Goal: Complete application form: Complete application form

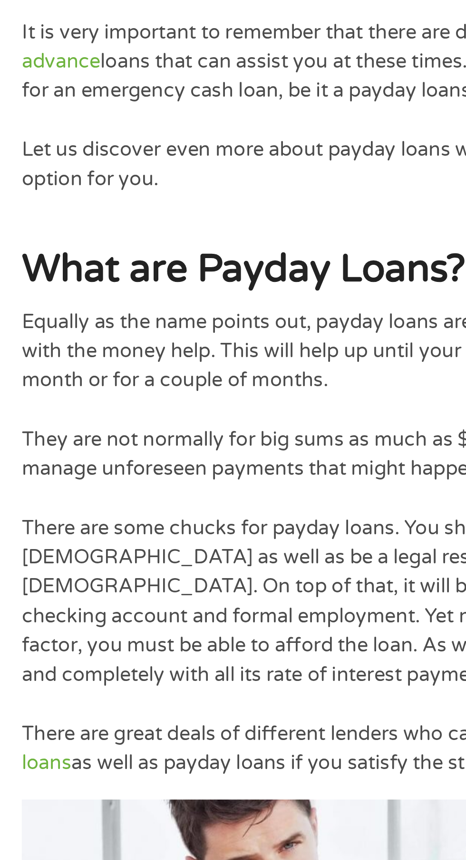
scroll to position [325, 0]
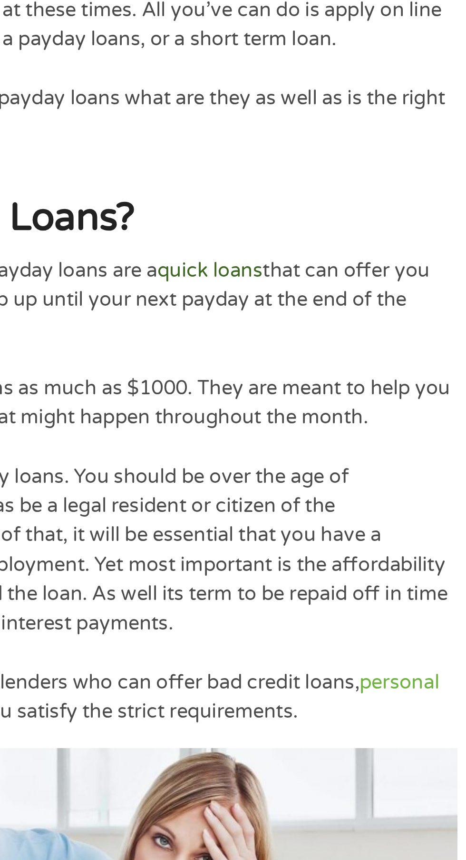
click at [217, 279] on link "quick loans" at bounding box center [212, 279] width 41 height 10
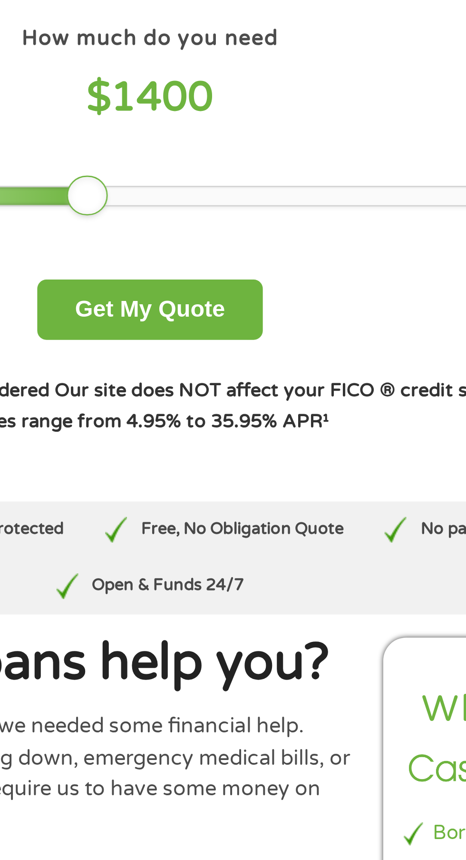
click at [233, 157] on div at bounding box center [233, 154] width 306 height 7
click at [229, 153] on div at bounding box center [156, 154] width 153 height 7
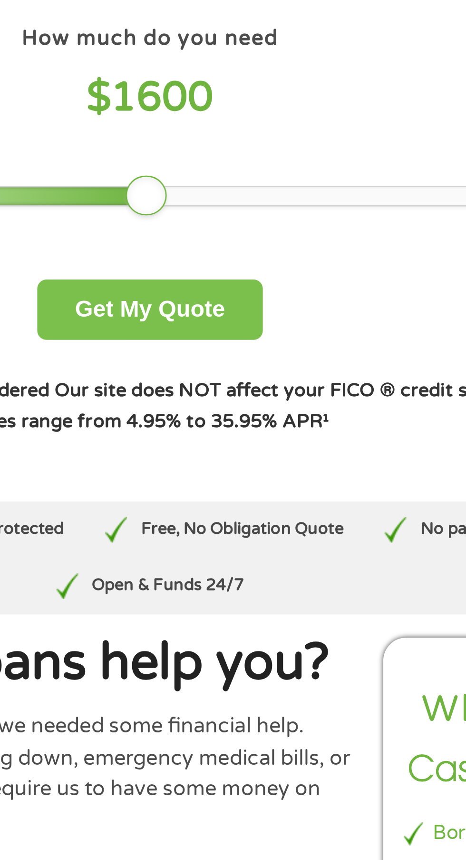
click at [217, 195] on button "Get My Quote" at bounding box center [232, 197] width 83 height 22
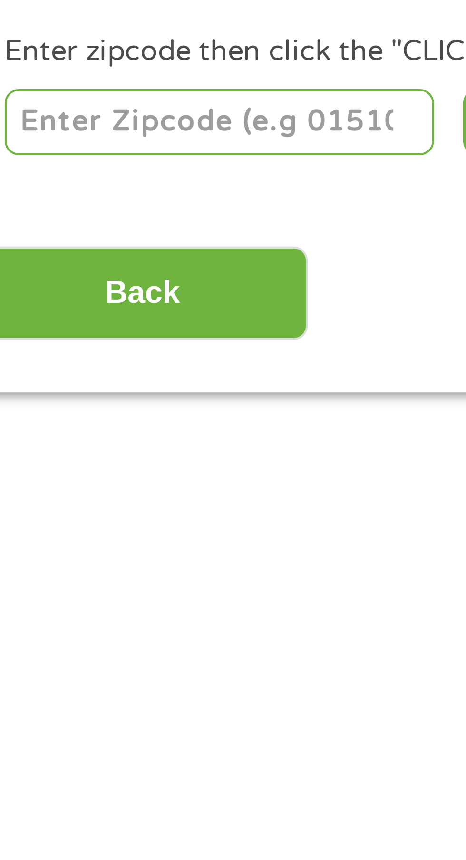
click at [32, 206] on input "number" at bounding box center [75, 206] width 106 height 16
type input "78237"
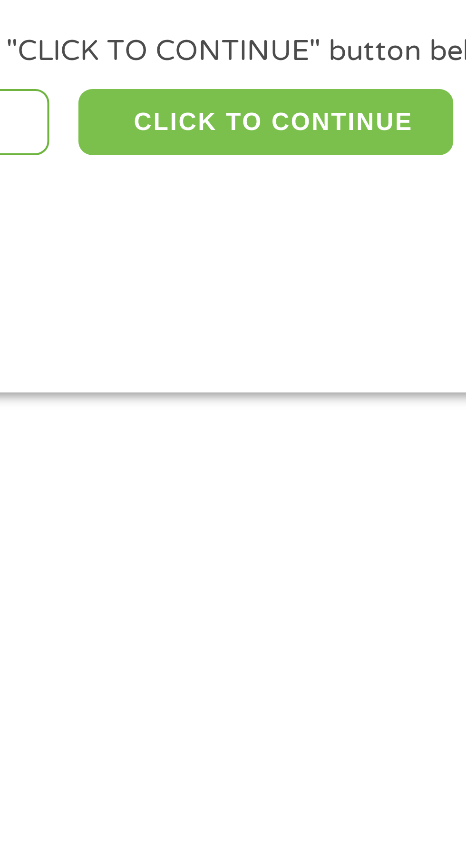
click at [160, 203] on button "CLICK TO CONTINUE" at bounding box center [181, 206] width 92 height 16
type input "78237"
type input "San Antonio"
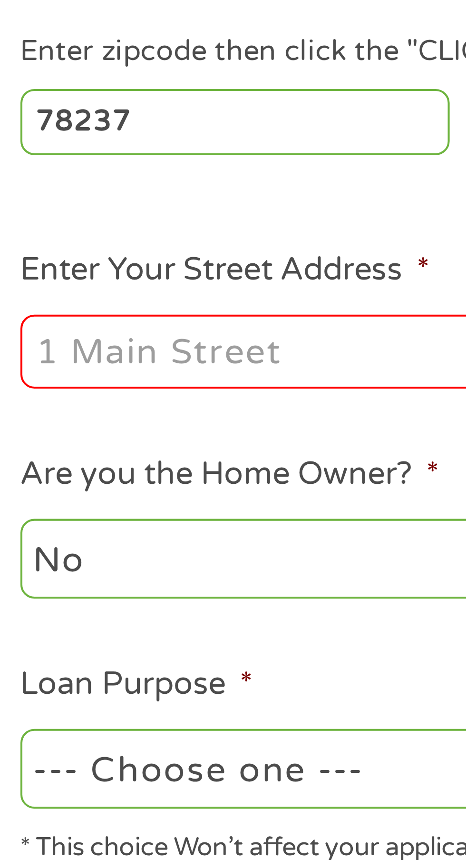
click at [33, 262] on input "Enter Your Street Address *" at bounding box center [124, 263] width 204 height 18
type input "[STREET_ADDRESS]"
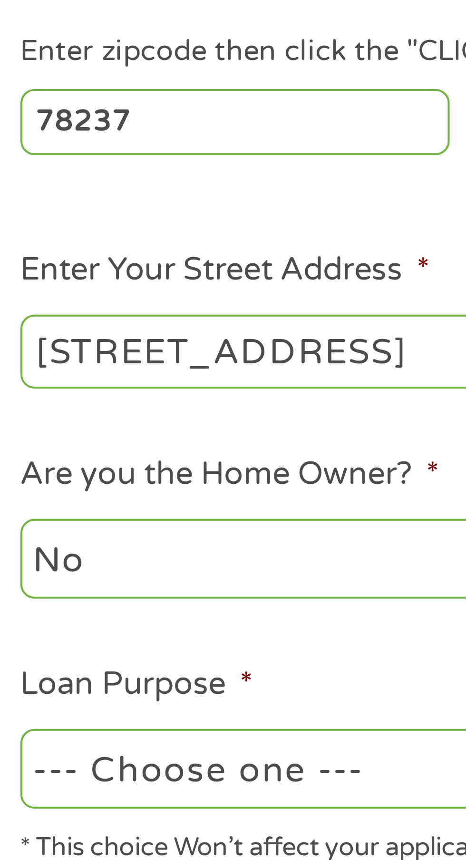
click at [112, 314] on select "No Yes" at bounding box center [124, 314] width 204 height 20
click at [22, 305] on select "No Yes" at bounding box center [124, 314] width 204 height 20
click at [111, 368] on select "--- Choose one --- Pay Bills Debt Consolidation Home Improvement Major Purchase…" at bounding box center [124, 365] width 204 height 20
select select "paybills"
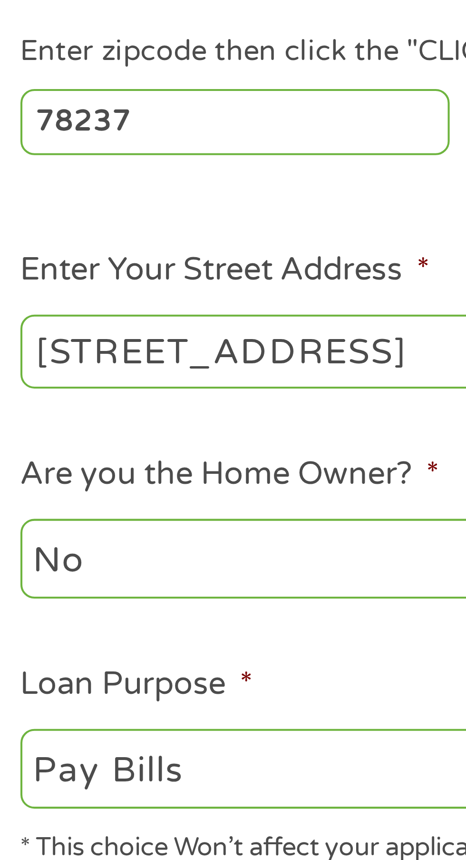
click at [22, 356] on select "--- Choose one --- Pay Bills Debt Consolidation Home Improvement Major Purchase…" at bounding box center [124, 365] width 204 height 20
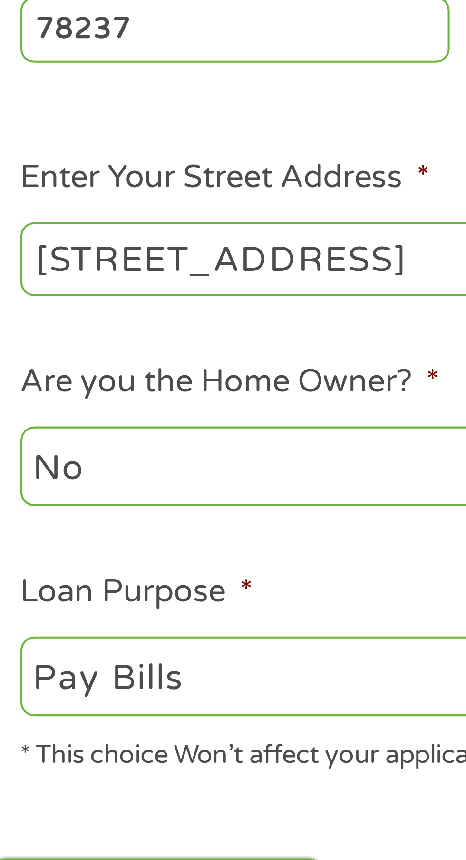
scroll to position [4, 0]
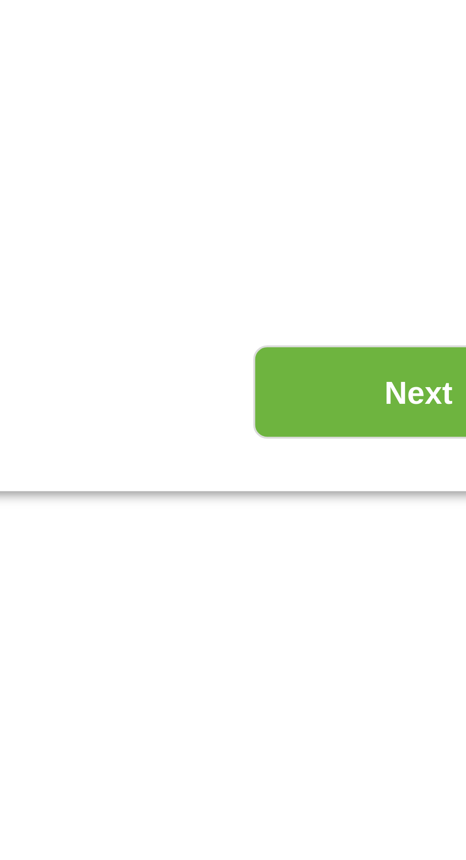
click at [401, 422] on input "Next" at bounding box center [410, 420] width 81 height 23
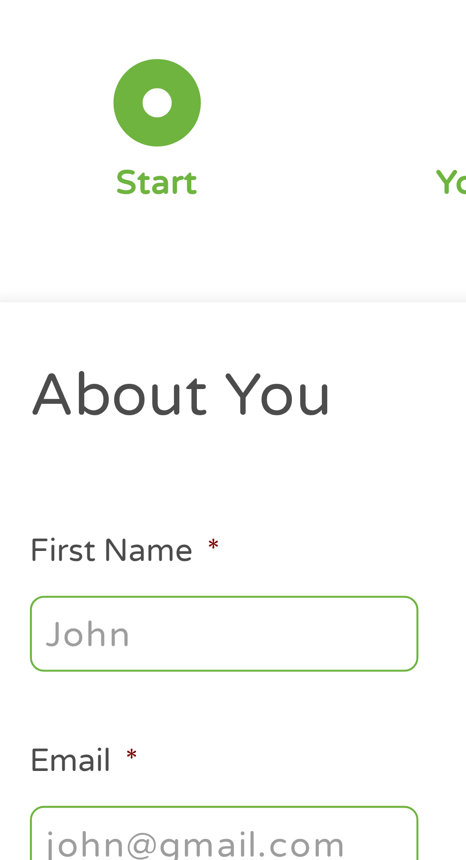
click at [94, 208] on input "First Name *" at bounding box center [69, 209] width 95 height 18
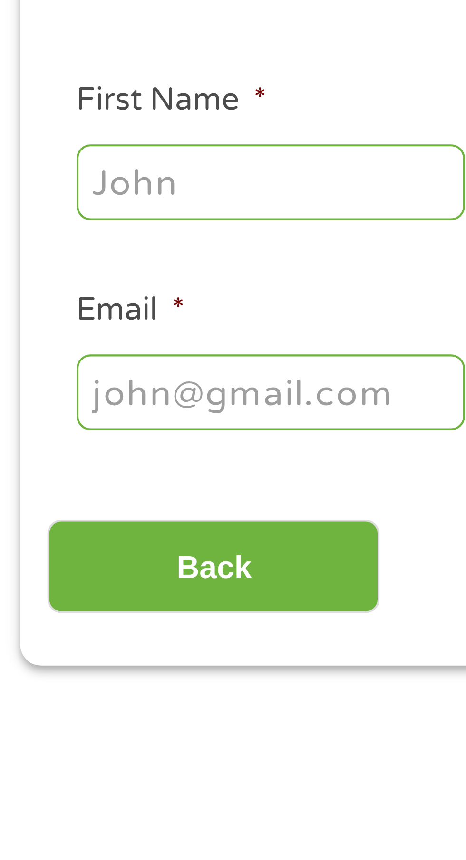
type input "[PERSON_NAME]"
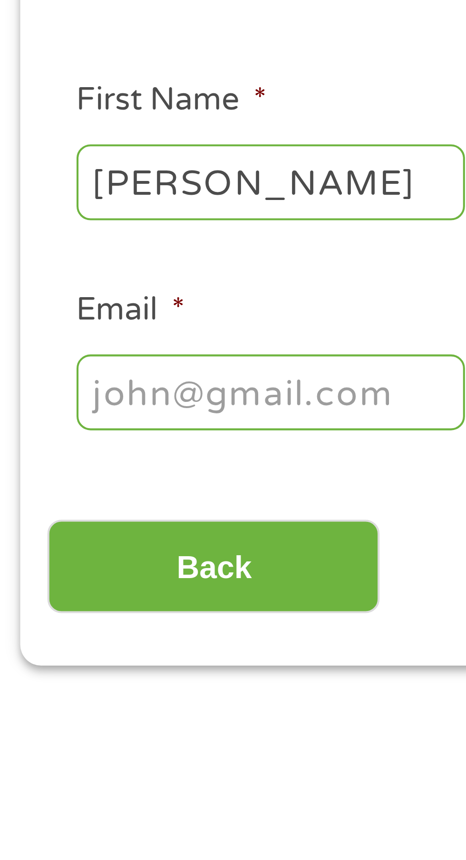
type input "[PERSON_NAME]"
type input "[EMAIL_ADDRESS][DOMAIN_NAME]"
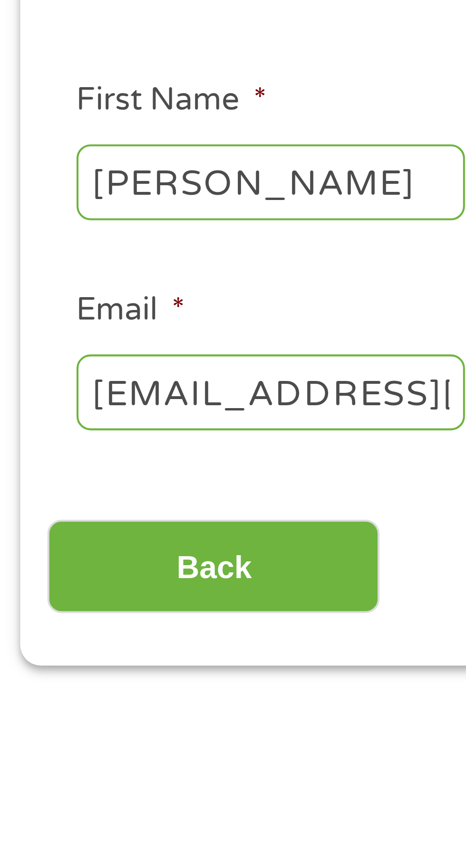
type input "[PHONE_NUMBER]"
click at [78, 304] on input "Back" at bounding box center [55, 303] width 81 height 23
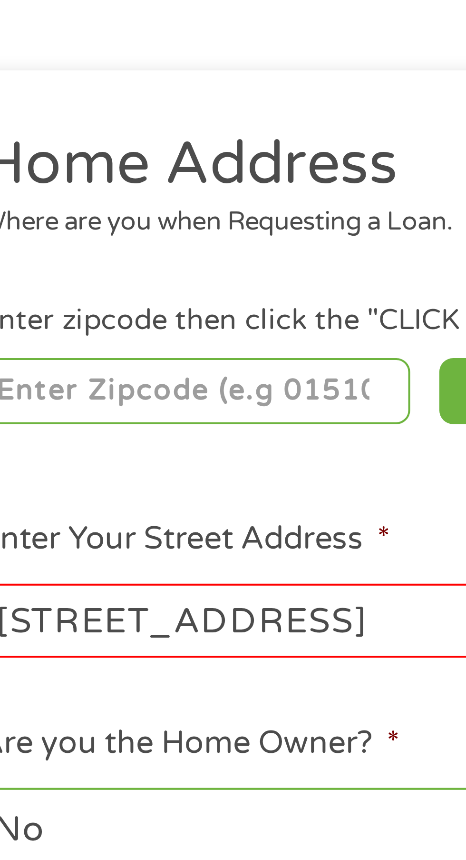
click at [44, 204] on input "number" at bounding box center [75, 206] width 106 height 16
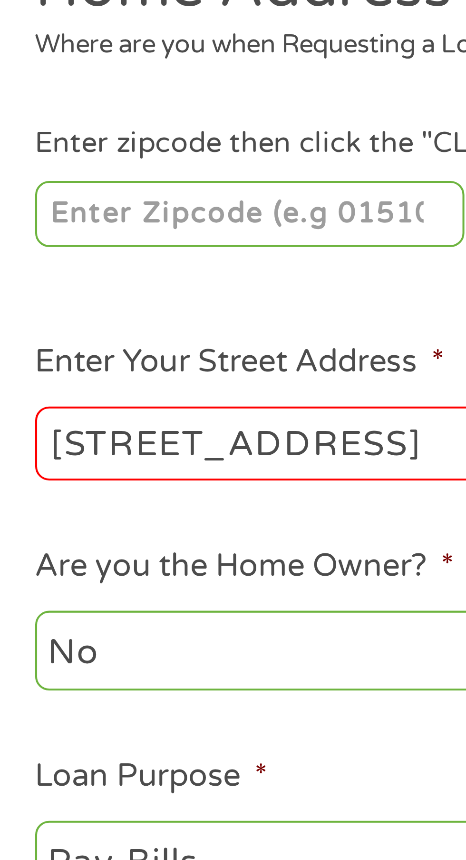
type input "78237"
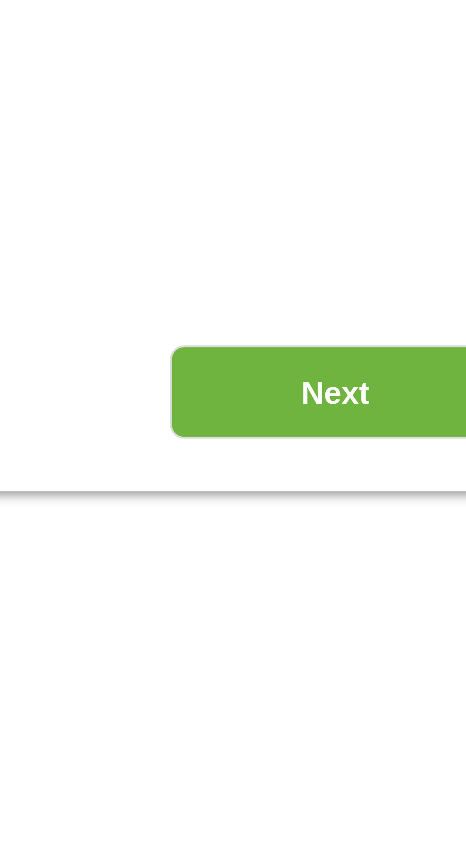
click at [427, 415] on input "Next" at bounding box center [410, 420] width 81 height 23
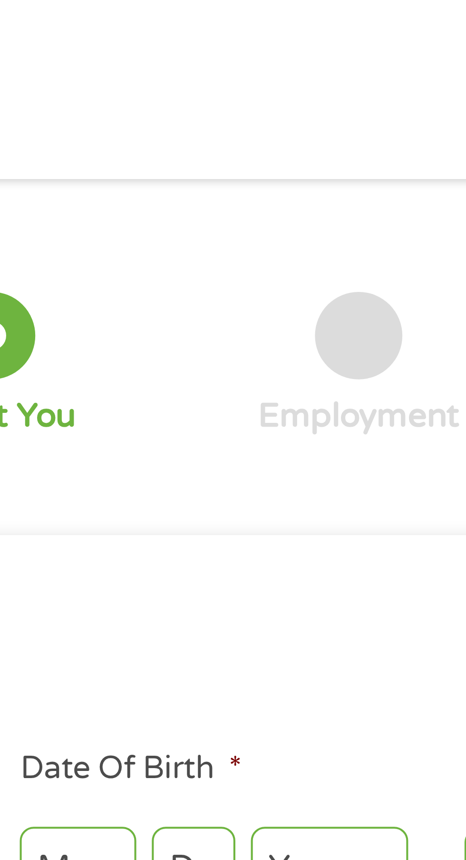
scroll to position [0, 0]
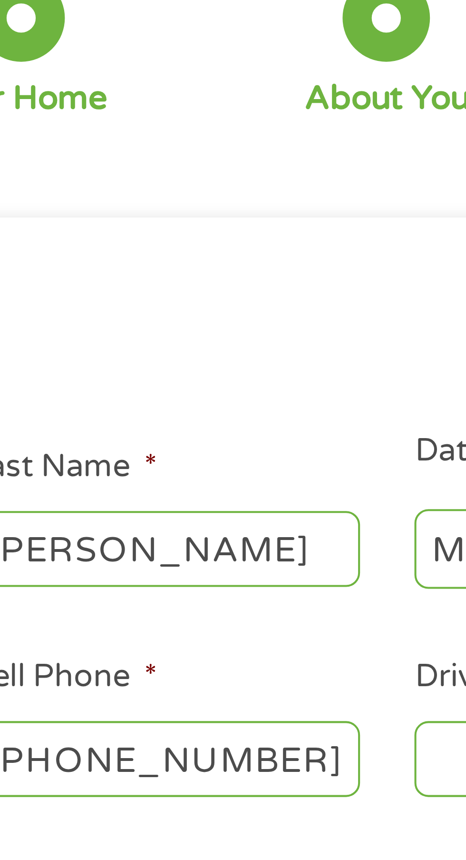
click at [221, 267] on input "[PHONE_NUMBER]" at bounding box center [178, 265] width 95 height 18
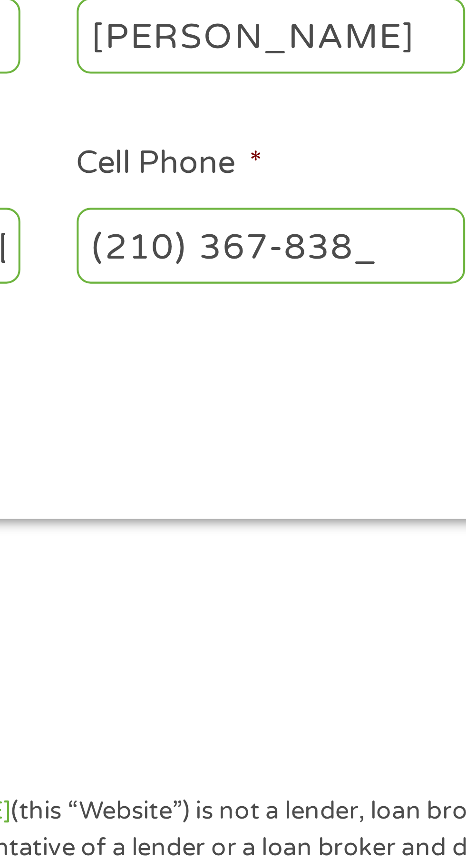
type input "[PHONE_NUMBER]"
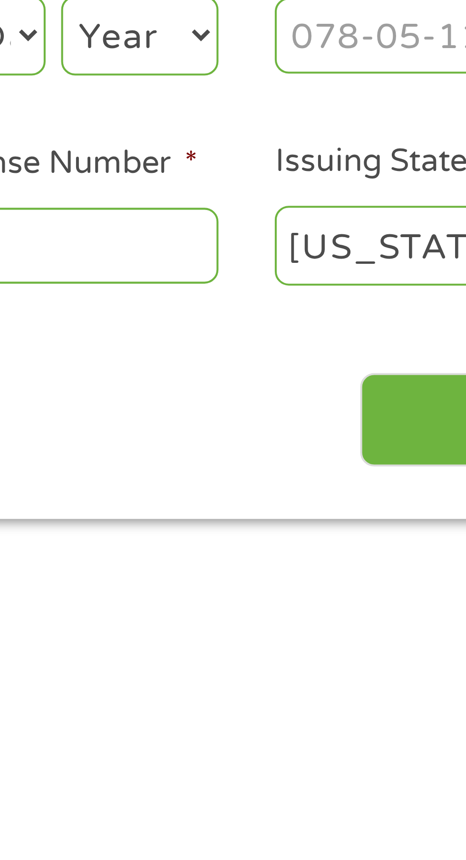
click at [298, 262] on input "Driver License Number *" at bounding box center [287, 265] width 95 height 18
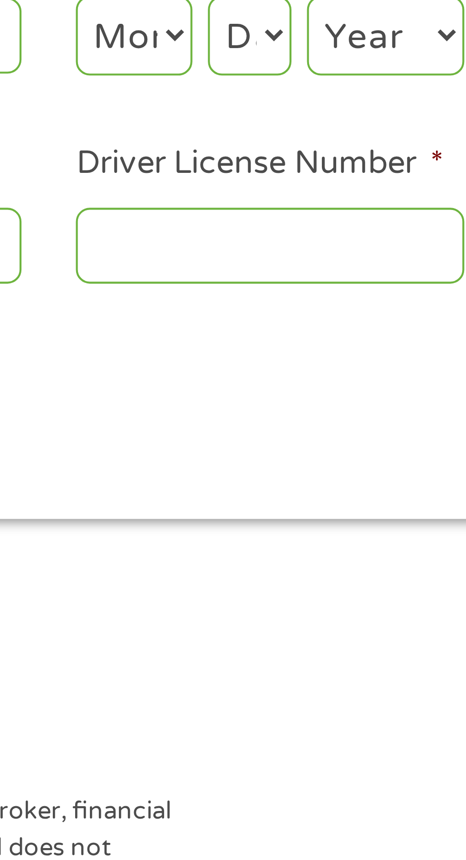
type input "0"
type input "3"
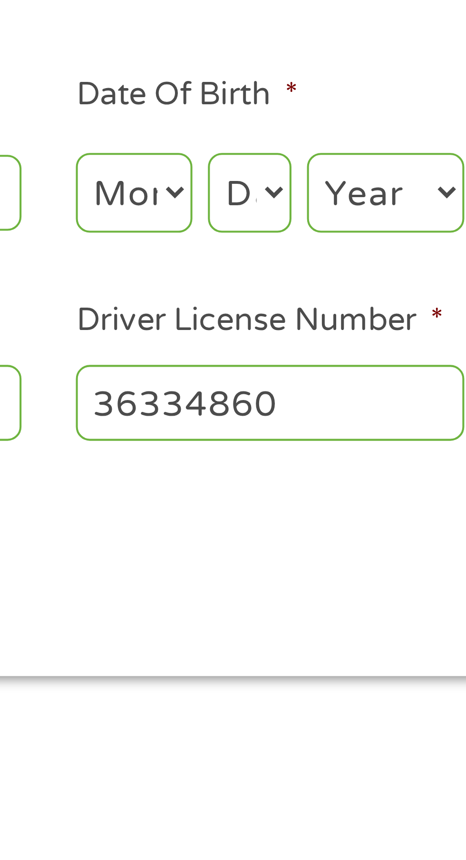
type input "36334860"
click at [248, 214] on select "Month 1 2 3 4 5 6 7 8 9 10 11 12" at bounding box center [254, 214] width 29 height 20
select select "3"
click at [240, 204] on select "Month 1 2 3 4 5 6 7 8 9 10 11 12" at bounding box center [254, 214] width 29 height 20
click at [281, 214] on select "Day 1 2 3 4 5 6 7 8 9 10 11 12 13 14 15 16 17 18 19 20 21 22 23 24 25 26 27 28 …" at bounding box center [282, 214] width 20 height 20
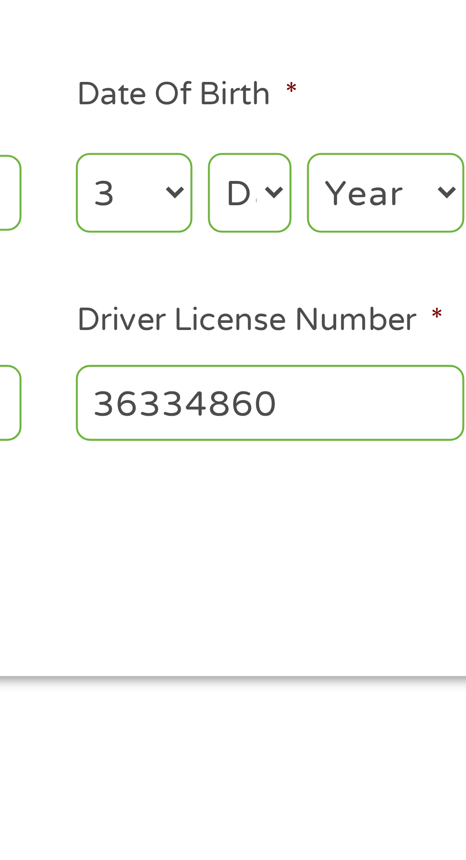
select select "9"
click at [272, 204] on select "Day 1 2 3 4 5 6 7 8 9 10 11 12 13 14 15 16 17 18 19 20 21 22 23 24 25 26 27 28 …" at bounding box center [282, 214] width 20 height 20
click at [309, 212] on select "Year [DATE] 2006 2005 2004 2003 2002 2001 2000 1999 1998 1997 1996 1995 1994 19…" at bounding box center [316, 214] width 39 height 20
select select "1982"
click at [297, 204] on select "Year [DATE] 2006 2005 2004 2003 2002 2001 2000 1999 1998 1997 1996 1995 1994 19…" at bounding box center [316, 214] width 39 height 20
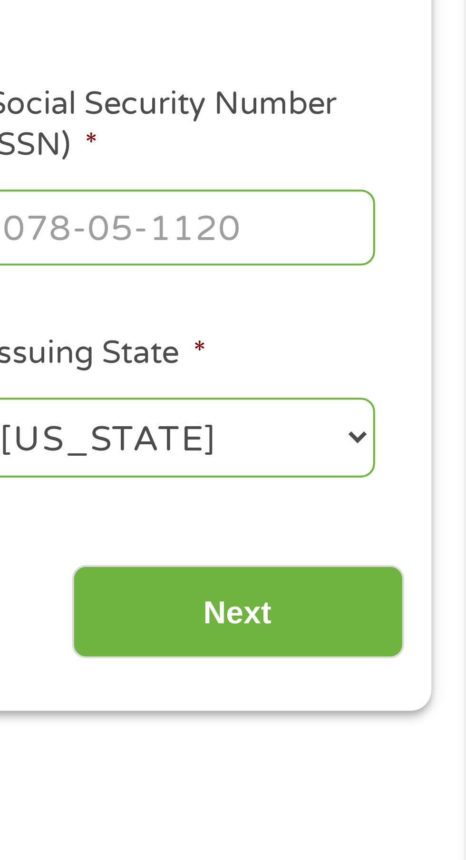
click at [369, 214] on input "Social Security Number (SSN) *" at bounding box center [396, 213] width 95 height 18
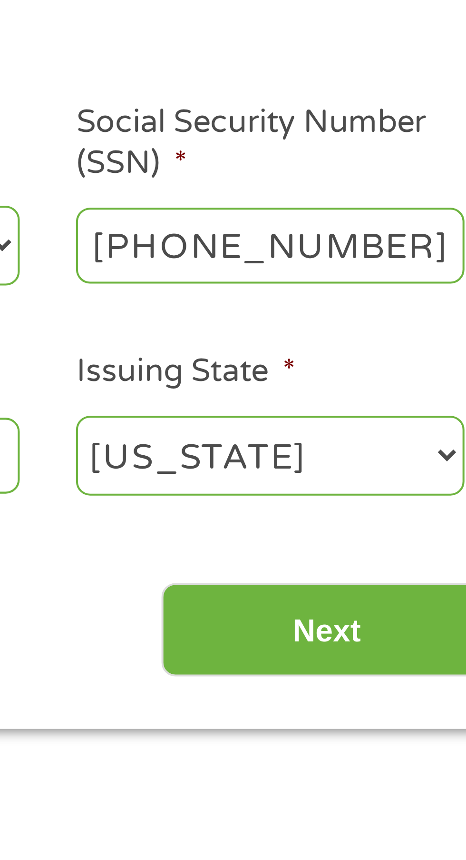
type input "467-55-3108"
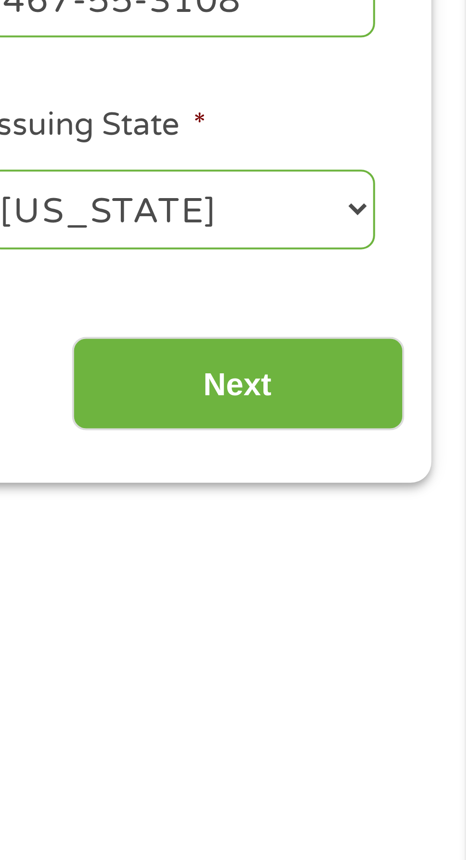
click at [387, 305] on input "Next" at bounding box center [410, 307] width 81 height 23
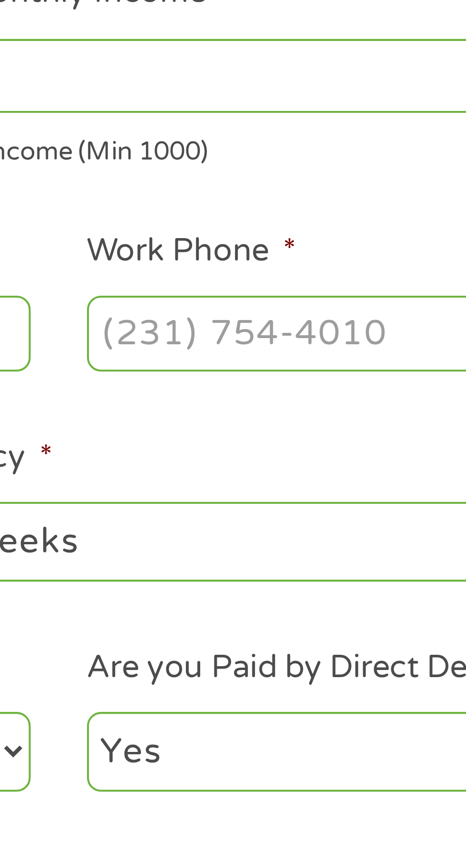
scroll to position [4, 0]
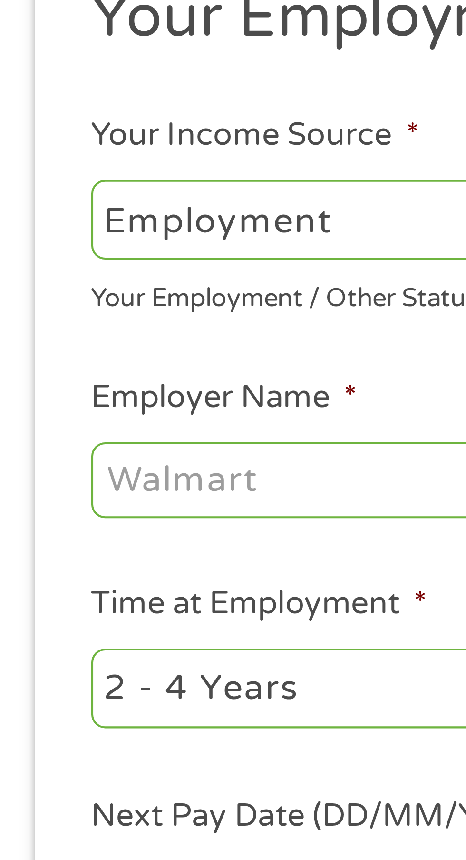
click at [32, 267] on input "Employer Name *" at bounding box center [87, 264] width 130 height 18
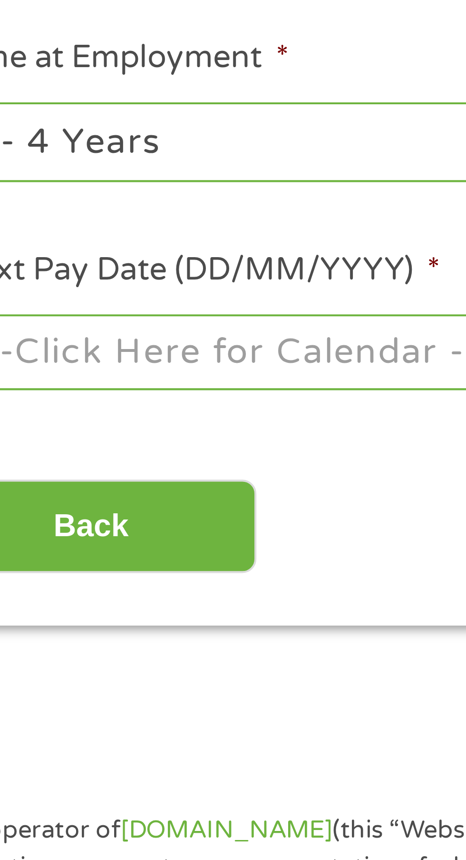
type input "Universal providers services"
click at [52, 317] on select "--- Choose one --- 1 Year or less 1 - 2 Years 2 - 4 Years Over 4 Years" at bounding box center [124, 316] width 204 height 20
select select "12months"
click at [22, 306] on select "--- Choose one --- 1 Year or less 1 - 2 Years 2 - 4 Years Over 4 Years" at bounding box center [124, 316] width 204 height 20
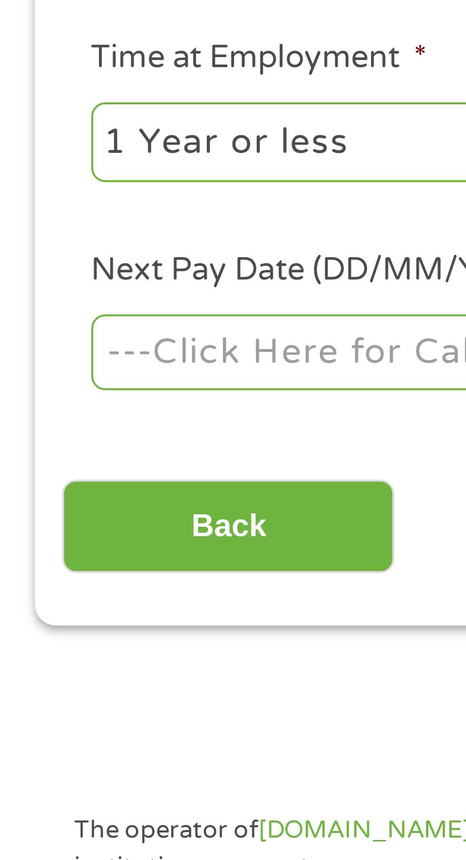
click at [33, 368] on body "Home Get Loan Offer How it works FAQs Blog Cash Loans Quick Loans Online Loans …" at bounding box center [233, 721] width 466 height 1451
click at [100, 364] on input "Next Pay Date (DD/MM/YYYY) *" at bounding box center [87, 366] width 130 height 18
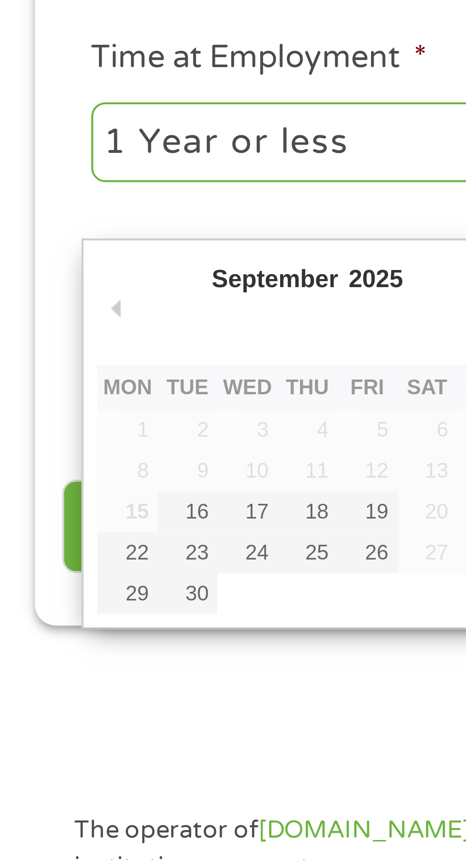
type input "[DATE]"
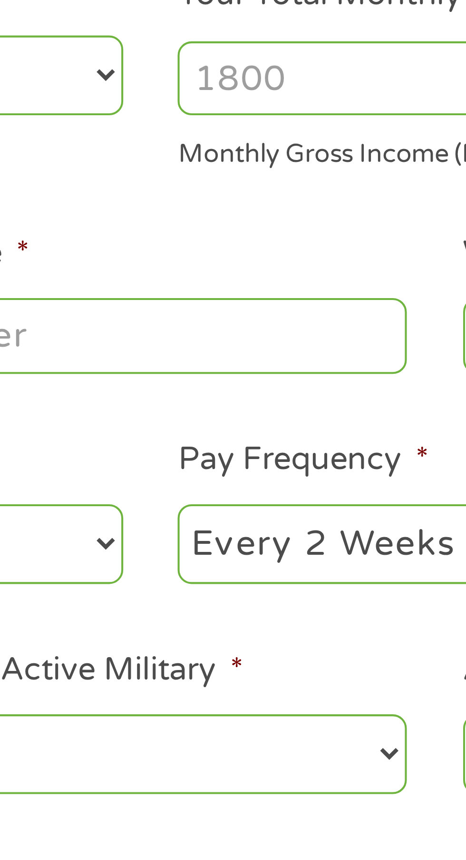
scroll to position [4, 0]
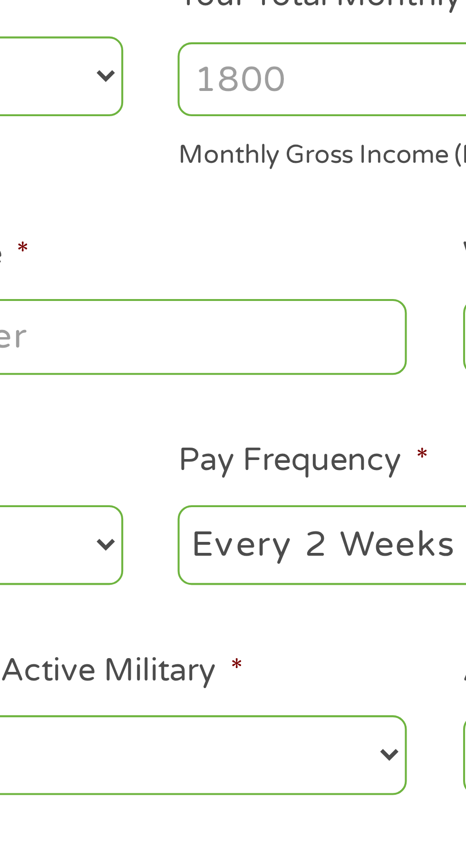
click at [287, 317] on select "--- Choose one --- Every 2 Weeks Every Week Monthly Semi-Monthly" at bounding box center [342, 316] width 204 height 20
select select "semimonthly"
click at [240, 306] on select "--- Choose one --- Every 2 Weeks Every Week Monthly Semi-Monthly" at bounding box center [342, 316] width 204 height 20
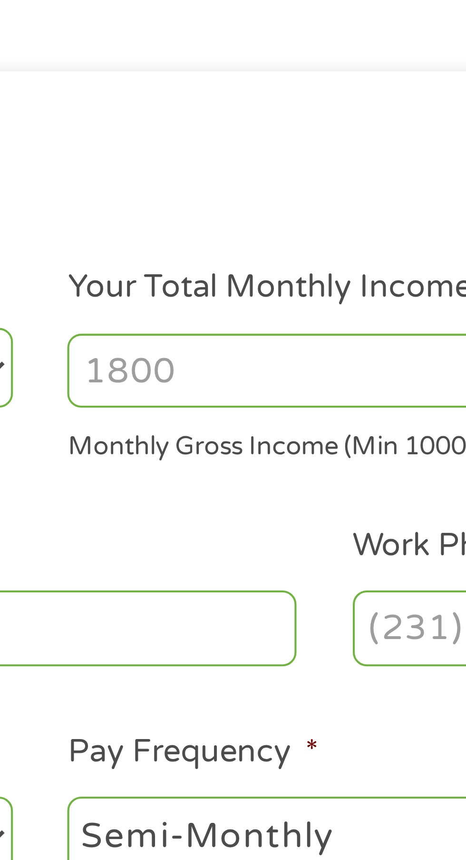
click at [302, 198] on input "Your Total Monthly Income *" at bounding box center [342, 201] width 204 height 18
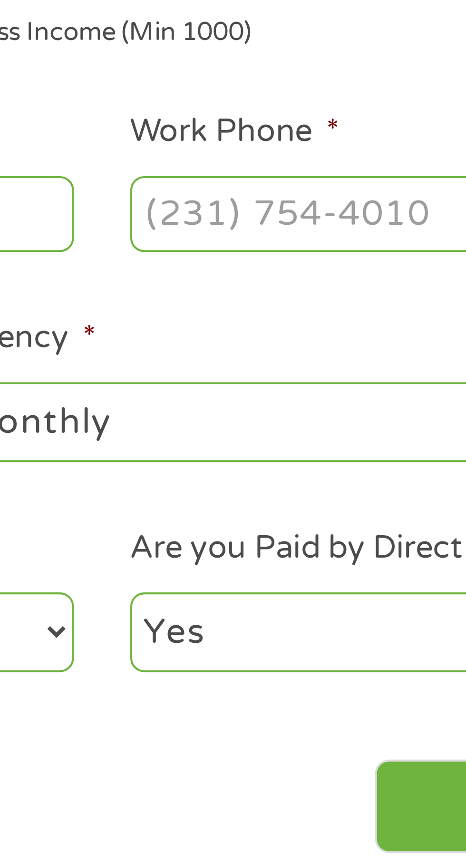
type input "1900"
click at [323, 261] on input "Work Phone *" at bounding box center [375, 264] width 130 height 18
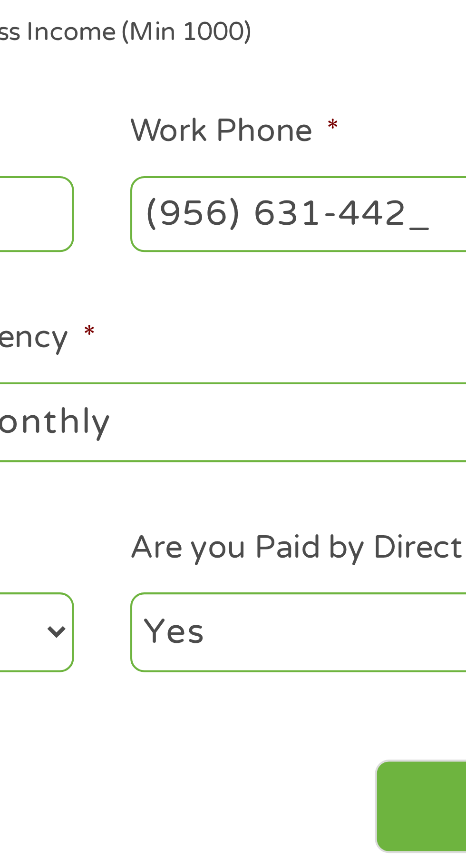
type input "[PHONE_NUMBER]"
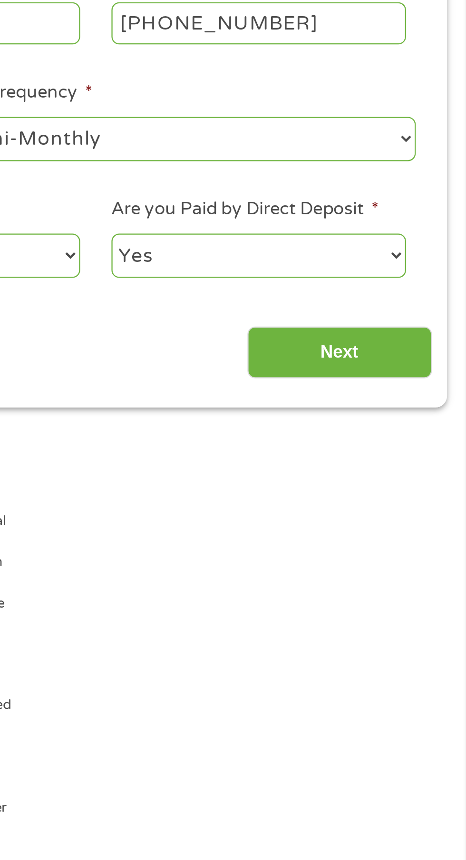
click at [389, 419] on input "Next" at bounding box center [410, 409] width 81 height 23
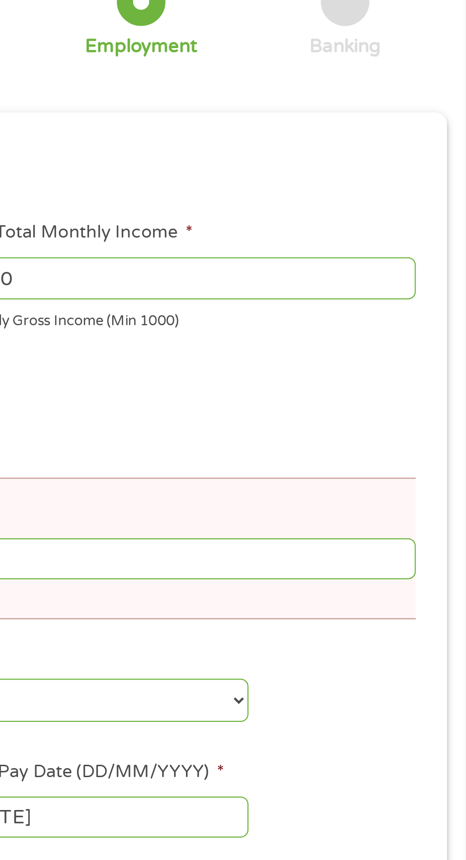
scroll to position [4, 4]
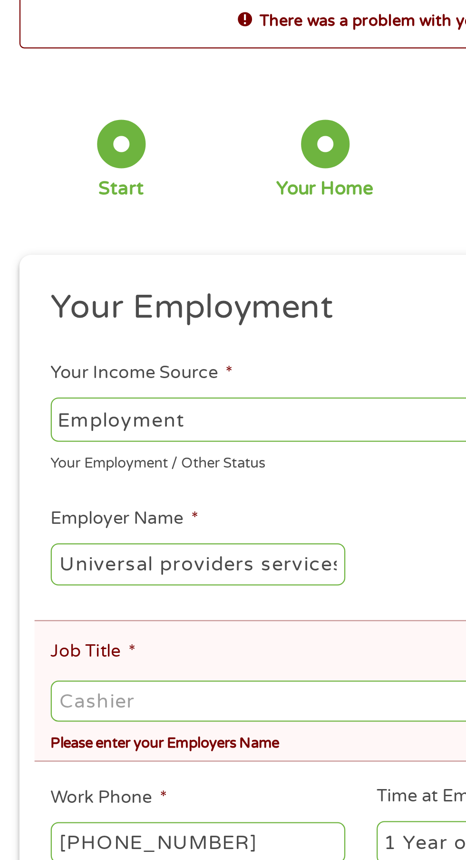
click at [104, 362] on input "Job Title *" at bounding box center [233, 365] width 422 height 18
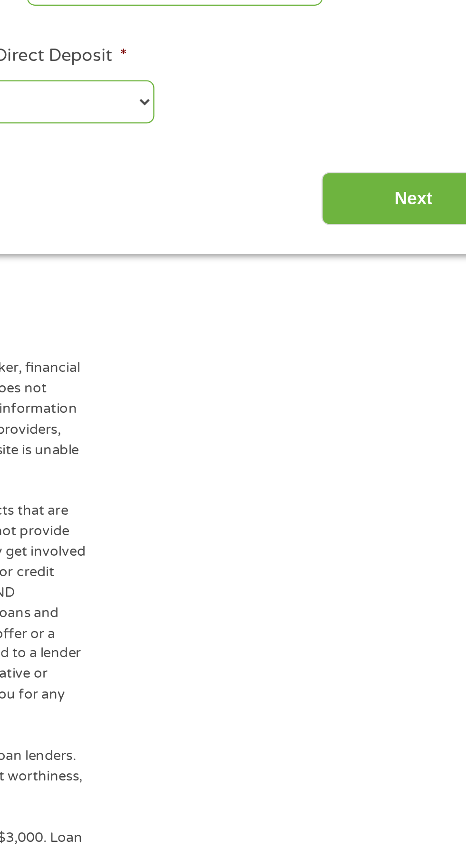
type input "Provider"
click at [398, 580] on input "Next" at bounding box center [410, 572] width 81 height 23
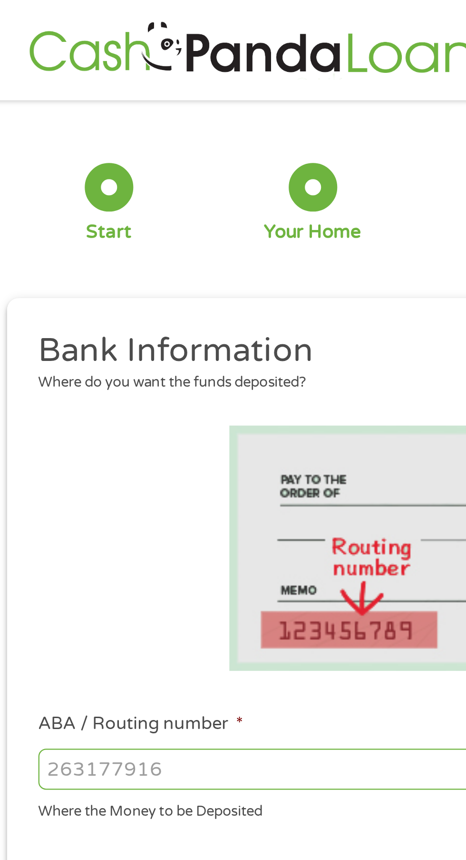
scroll to position [0, 0]
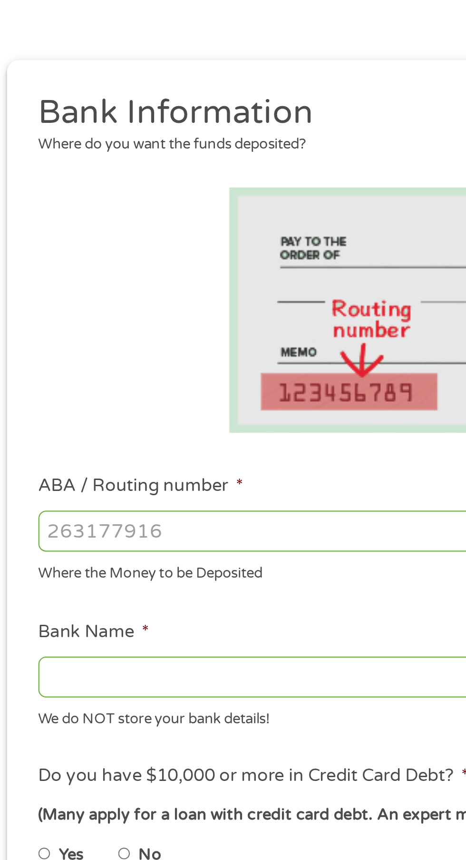
click at [131, 400] on input "Bank Name *" at bounding box center [124, 404] width 204 height 18
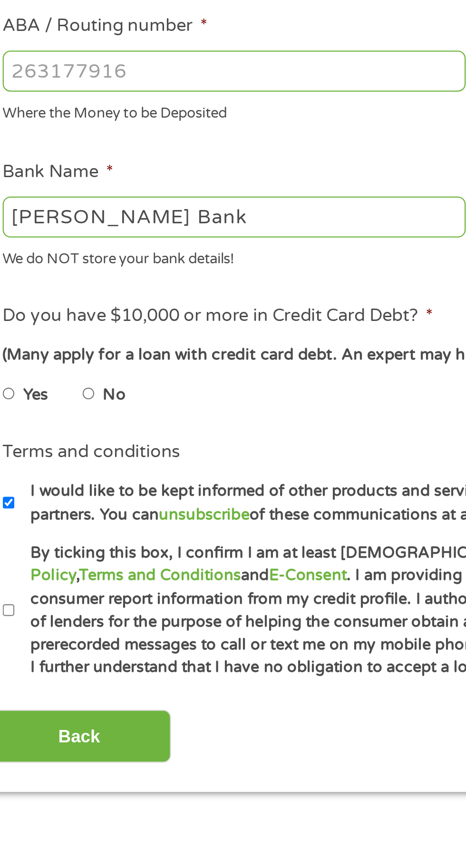
type input "[PERSON_NAME] Bank"
click at [36, 337] on input "ABA / Routing number *" at bounding box center [124, 340] width 204 height 18
type input "041215663"
type input "[PERSON_NAME] BANK"
type input "041215663"
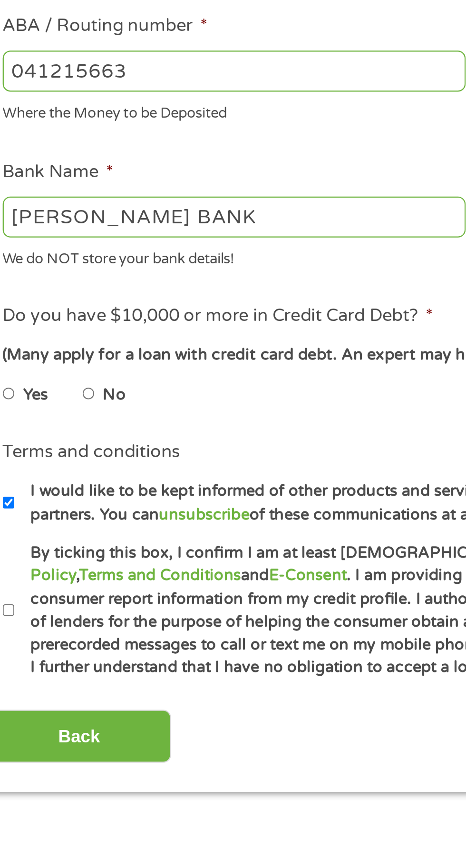
click at [74, 479] on label "No" at bounding box center [72, 482] width 10 height 10
click at [63, 479] on input "No" at bounding box center [61, 482] width 6 height 15
radio input "true"
click at [27, 580] on input "By ticking this box, I confirm I am at least [DEMOGRAPHIC_DATA]. I confirm I ha…" at bounding box center [25, 577] width 6 height 15
checkbox input "true"
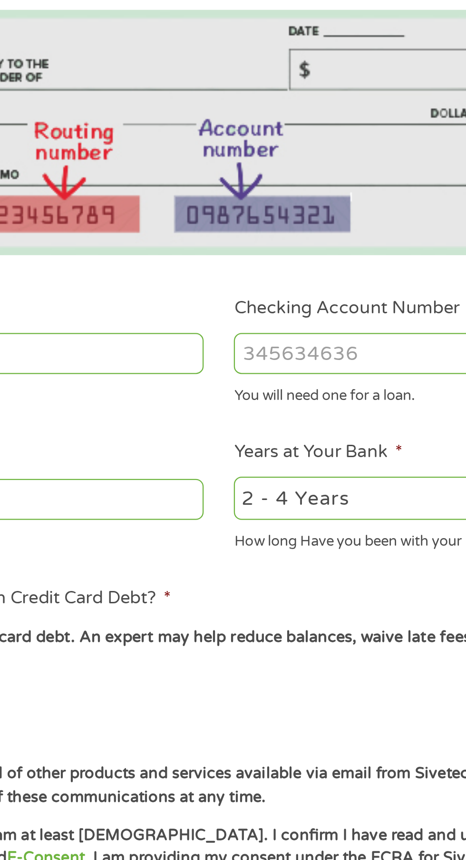
click at [327, 340] on input "Checking Account Number *" at bounding box center [342, 340] width 204 height 18
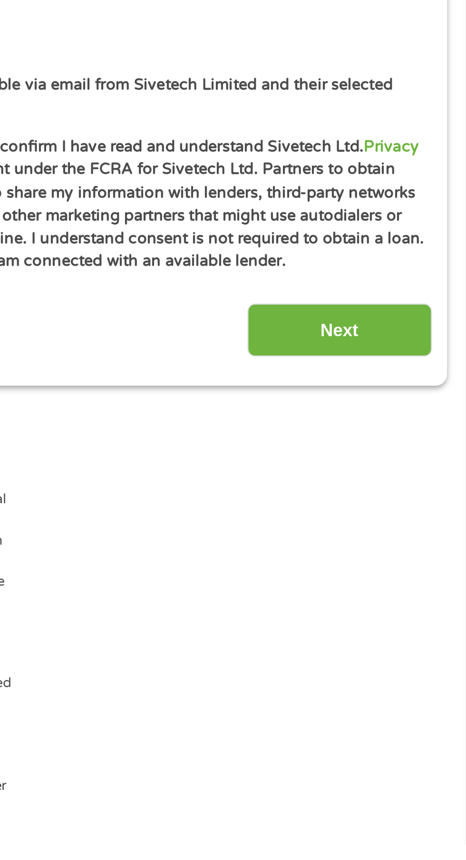
type input "5183507363868"
click at [406, 638] on input "Next" at bounding box center [410, 632] width 81 height 23
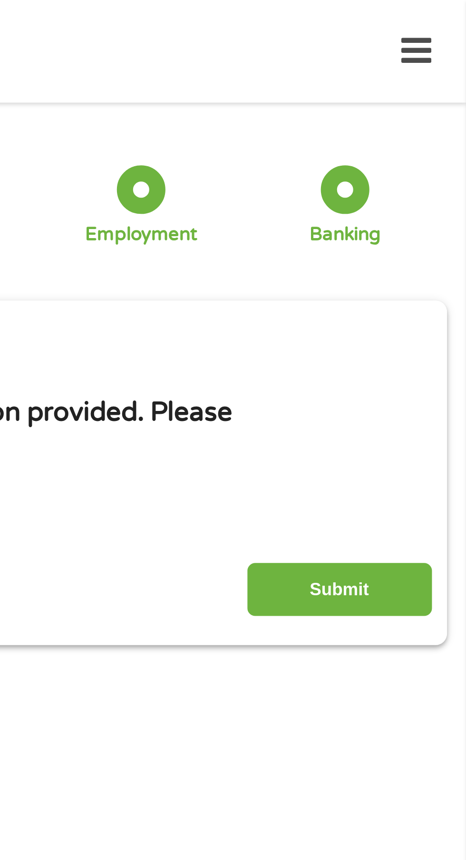
click at [432, 258] on input "Submit" at bounding box center [410, 259] width 81 height 23
